Goal: Task Accomplishment & Management: Use online tool/utility

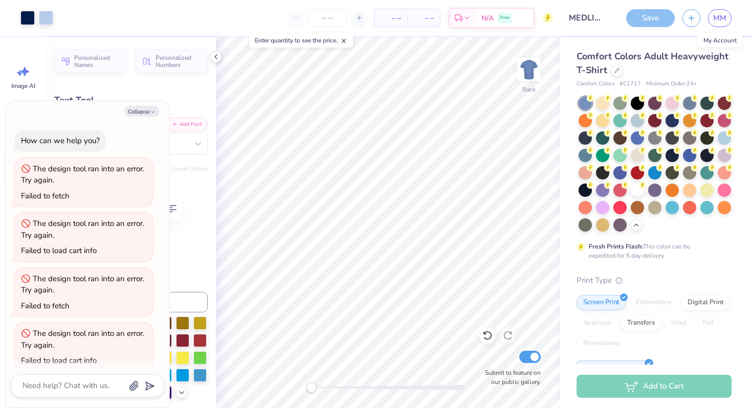
scroll to position [328, 0]
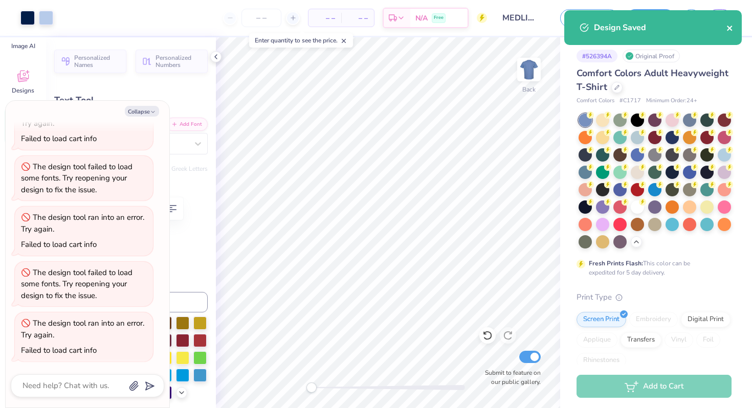
click at [732, 26] on icon "close" at bounding box center [729, 28] width 7 height 8
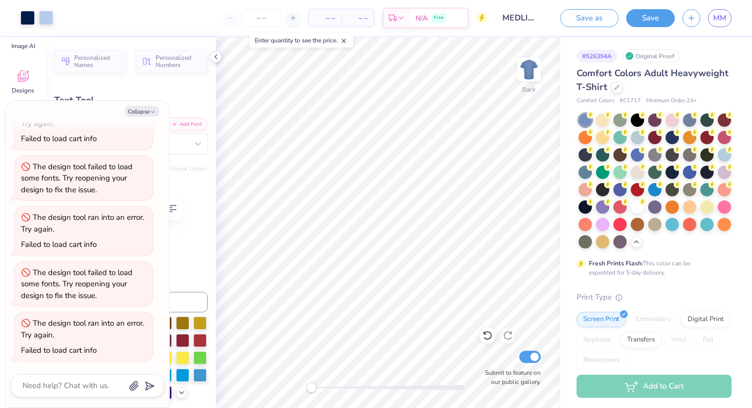
click at [722, 22] on div "Design Saved" at bounding box center [653, 31] width 182 height 47
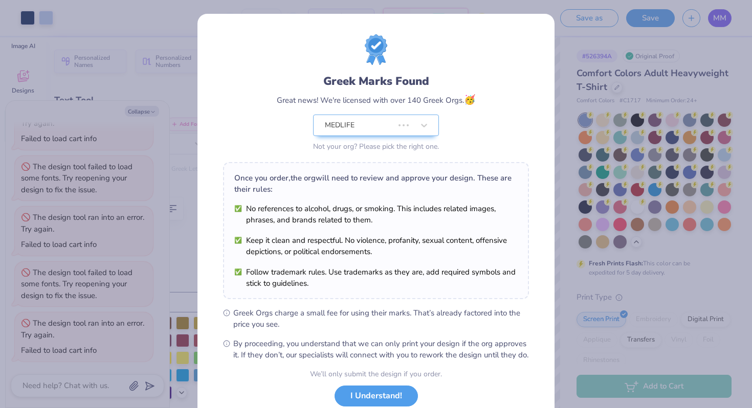
click at [715, 19] on div "Greek Marks Found Great news! We're licensed with over 140 Greek Orgs. 🥳 MEDLIF…" at bounding box center [376, 204] width 752 height 408
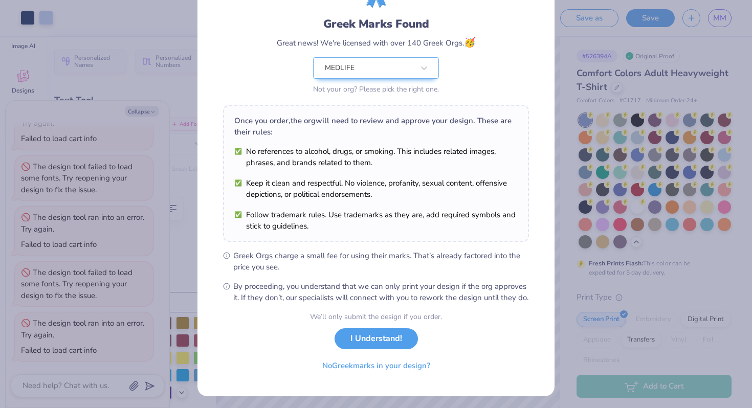
scroll to position [71, 0]
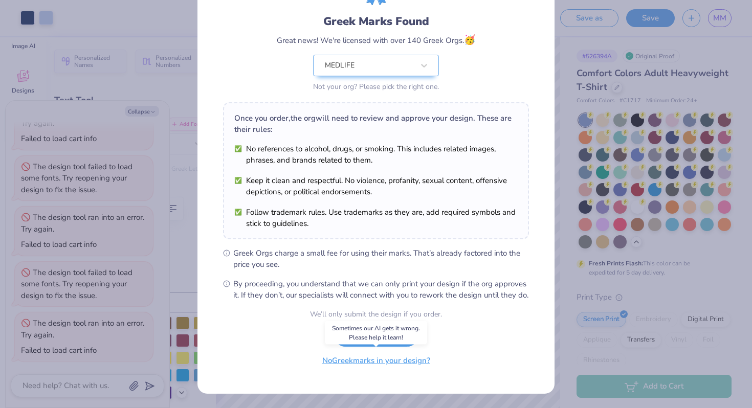
click at [393, 367] on button "No Greek marks in your design?" at bounding box center [375, 360] width 125 height 21
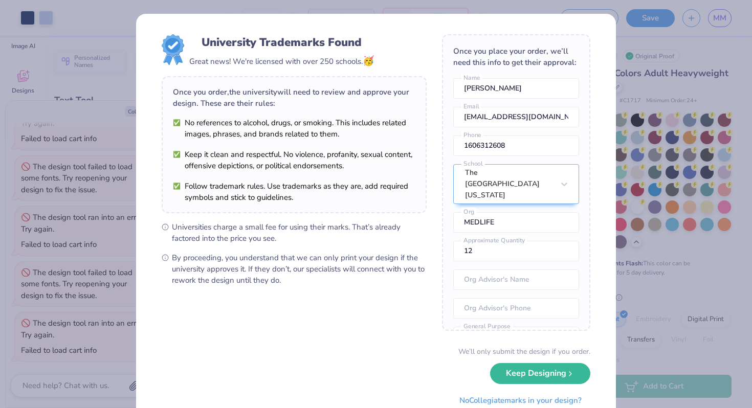
click at [602, 29] on div "University Trademarks Found Great news! We're licensed with over 250 schools. 🥳…" at bounding box center [376, 222] width 480 height 417
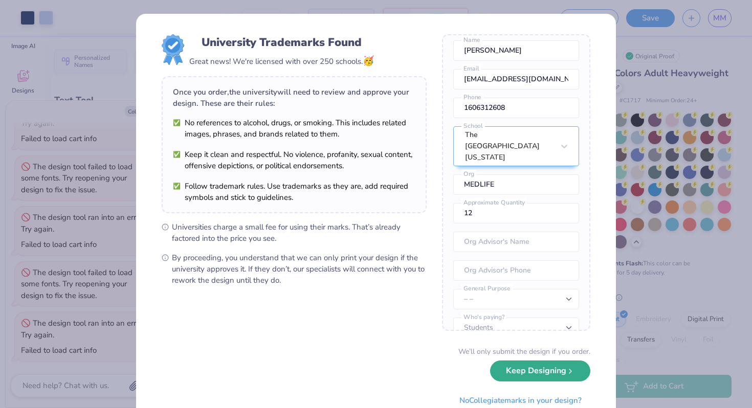
click at [549, 372] on button "Keep Designing" at bounding box center [540, 370] width 100 height 21
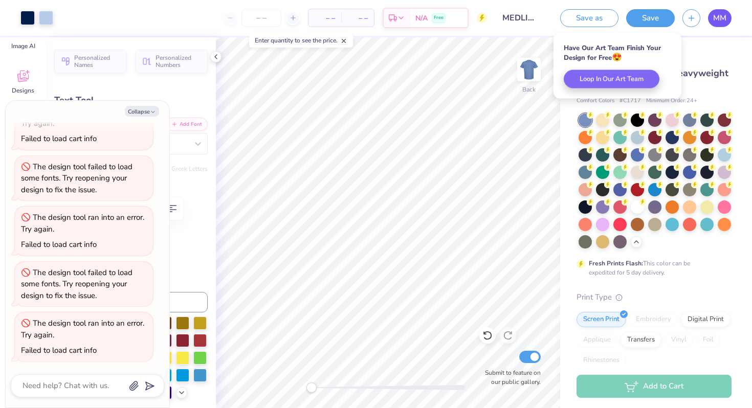
click at [717, 15] on span "MM" at bounding box center [719, 18] width 13 height 12
type textarea "x"
